Goal: Task Accomplishment & Management: Manage account settings

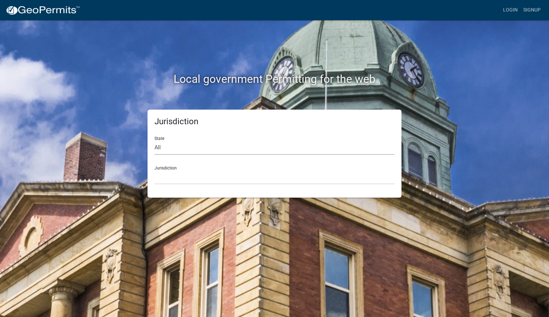
click at [190, 146] on select "All [US_STATE] [US_STATE] [US_STATE] [US_STATE] [US_STATE] [US_STATE] [US_STATE…" at bounding box center [274, 148] width 240 height 14
select select "[US_STATE]"
click at [181, 175] on select "[GEOGRAPHIC_DATA], [US_STATE] [GEOGRAPHIC_DATA], [US_STATE]" at bounding box center [274, 177] width 240 height 14
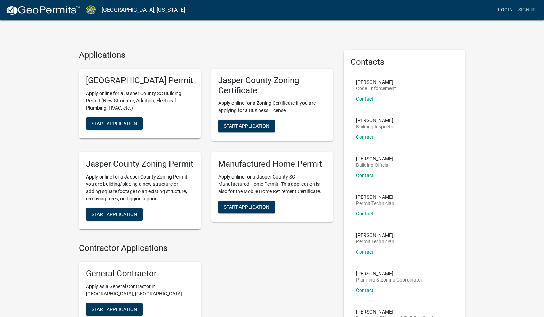
click at [499, 10] on link "Login" at bounding box center [505, 9] width 20 height 13
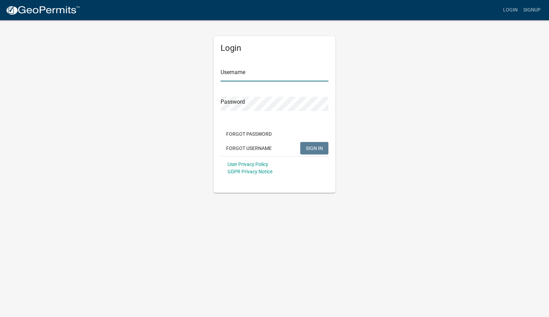
type input "Dragonflyfarms"
click at [368, 87] on div "Login Username Dragonflyfarms Password Forgot Password Forgot Username SIGN IN …" at bounding box center [274, 105] width 396 height 173
click at [317, 147] on span "SIGN IN" at bounding box center [314, 148] width 17 height 6
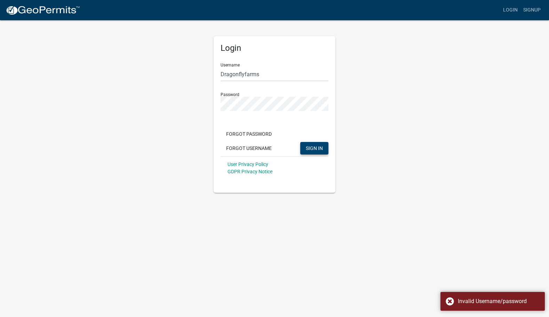
click at [318, 146] on span "SIGN IN" at bounding box center [314, 148] width 17 height 6
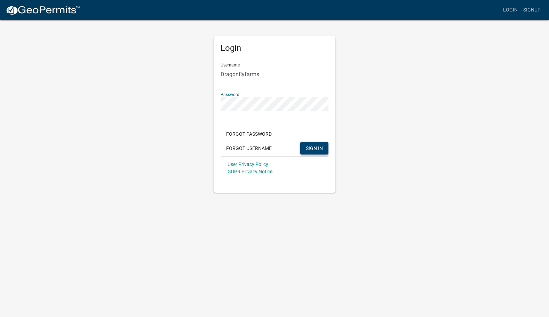
click at [201, 102] on div "Login Username Dragonflyfarms Password Forgot Password Forgot Username SIGN IN …" at bounding box center [274, 105] width 396 height 173
click at [389, 84] on div "Login Username Dragonflyfarms Password Forgot Password Forgot Username SIGN IN …" at bounding box center [274, 105] width 396 height 173
click at [317, 148] on span "SIGN IN" at bounding box center [314, 148] width 17 height 6
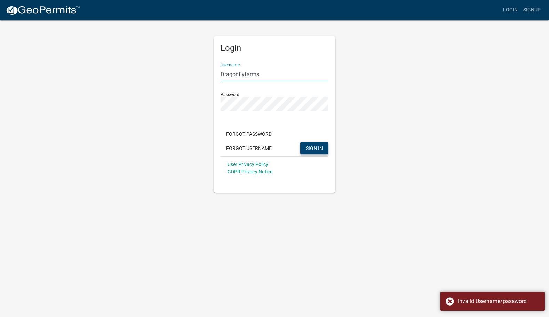
click at [298, 72] on input "Dragonflyfarms" at bounding box center [274, 74] width 108 height 14
click at [372, 75] on div "Login Username Dragonflyfarms Password Forgot Password Forgot Username SIGN IN …" at bounding box center [274, 105] width 396 height 173
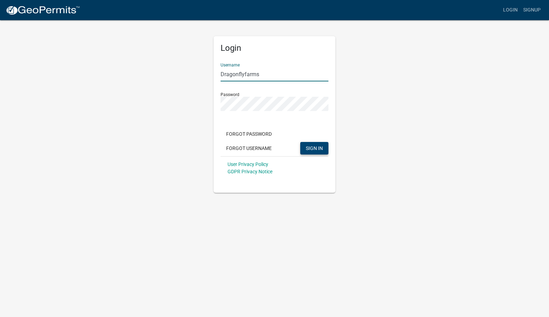
drag, startPoint x: 283, startPoint y: 73, endPoint x: 201, endPoint y: 72, distance: 82.4
click at [201, 72] on div "Login Username Dragonflyfarms Password Forgot Password Forgot Username SIGN IN …" at bounding box center [274, 105] width 396 height 173
